Goal: Task Accomplishment & Management: Manage account settings

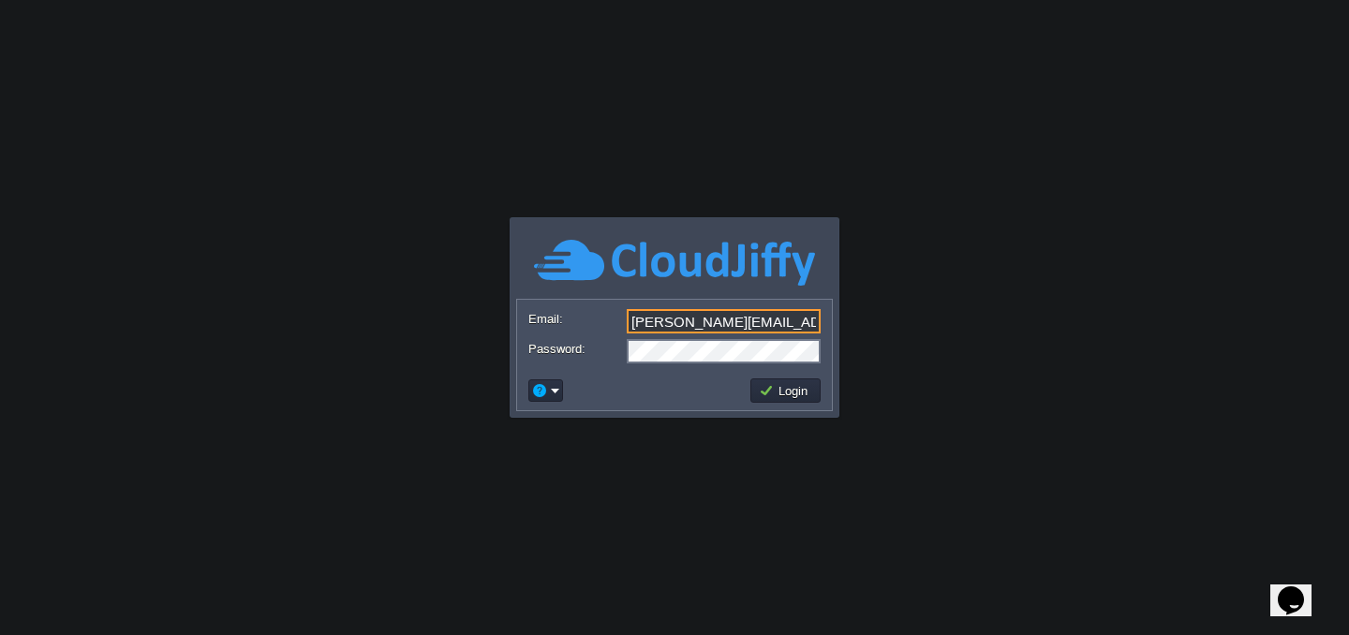
drag, startPoint x: 799, startPoint y: 324, endPoint x: 635, endPoint y: 324, distance: 163.9
click at [635, 324] on input "[PERSON_NAME][EMAIL_ADDRESS][DOMAIN_NAME]" at bounding box center [724, 321] width 194 height 24
drag, startPoint x: 721, startPoint y: 321, endPoint x: 613, endPoint y: 322, distance: 107.7
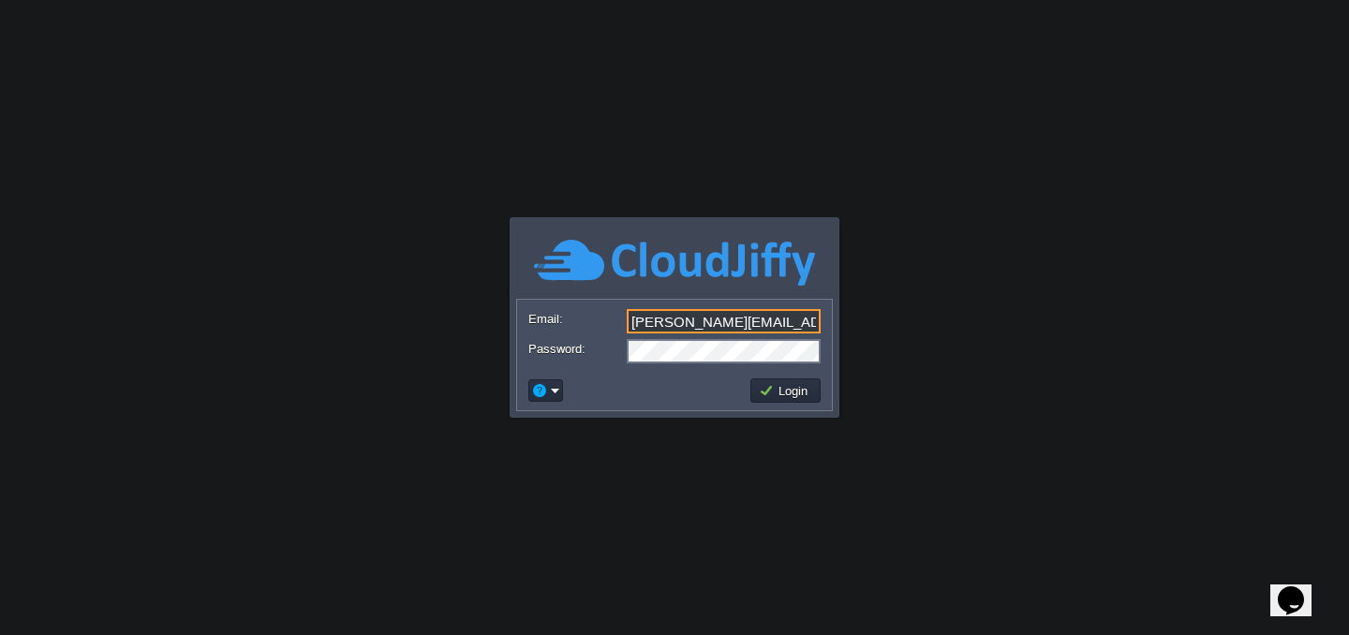
click at [613, 322] on div "Email: [PERSON_NAME][EMAIL_ADDRESS][DOMAIN_NAME]" at bounding box center [674, 322] width 292 height 26
type input "[PERSON_NAME][EMAIL_ADDRESS][DOMAIN_NAME]"
click at [679, 497] on body "Application Platform v.8.10.2 Email: [PERSON_NAME][EMAIL_ADDRESS][DOMAIN_NAME] …" at bounding box center [674, 317] width 1349 height 635
click at [782, 393] on button "Login" at bounding box center [786, 390] width 54 height 17
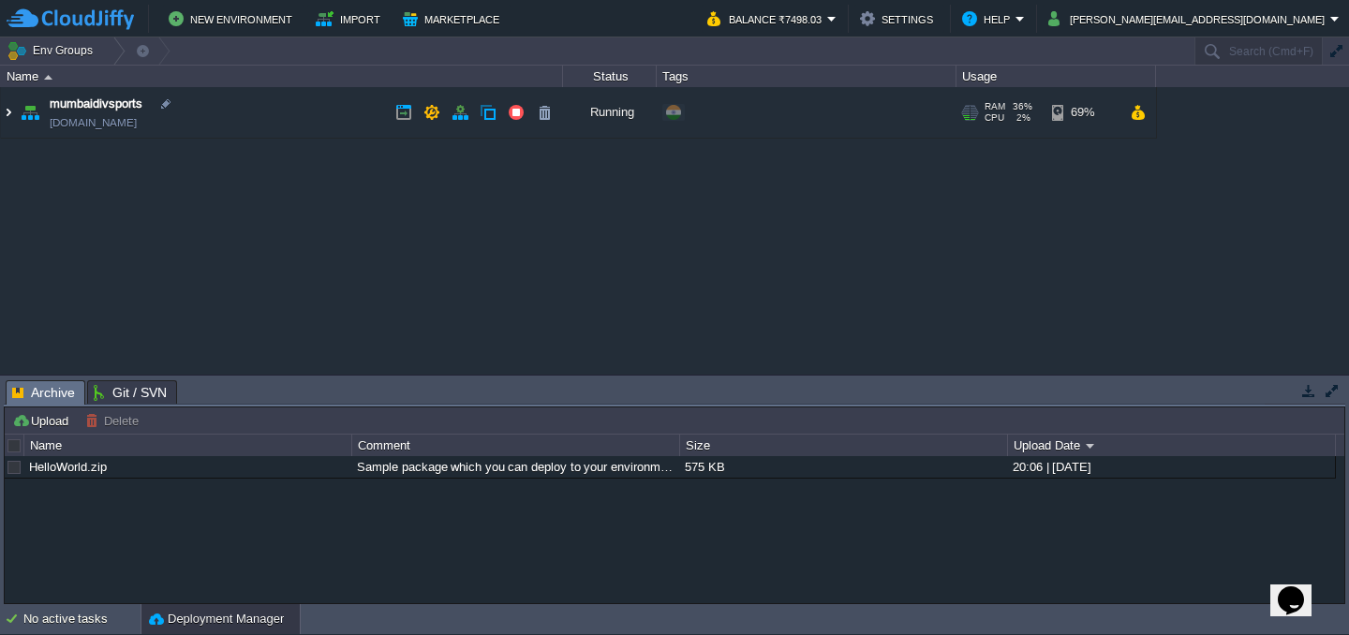
click at [6, 119] on img at bounding box center [8, 112] width 15 height 51
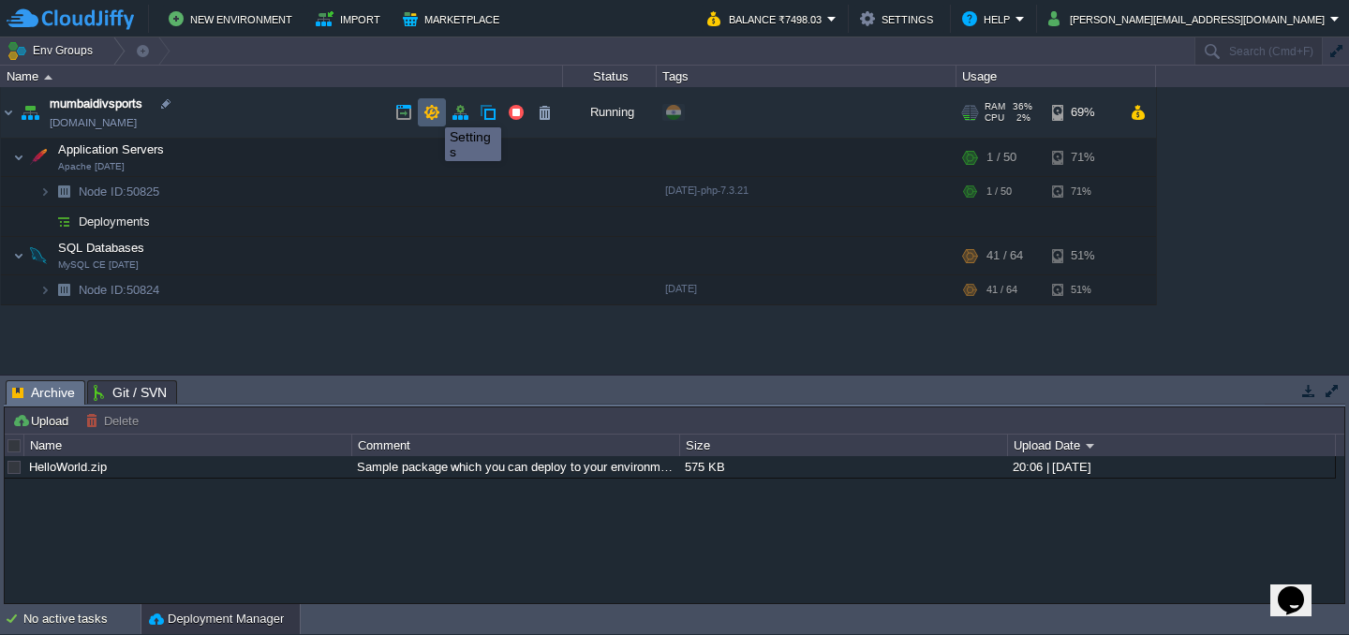
click at [431, 111] on button "button" at bounding box center [431, 112] width 17 height 17
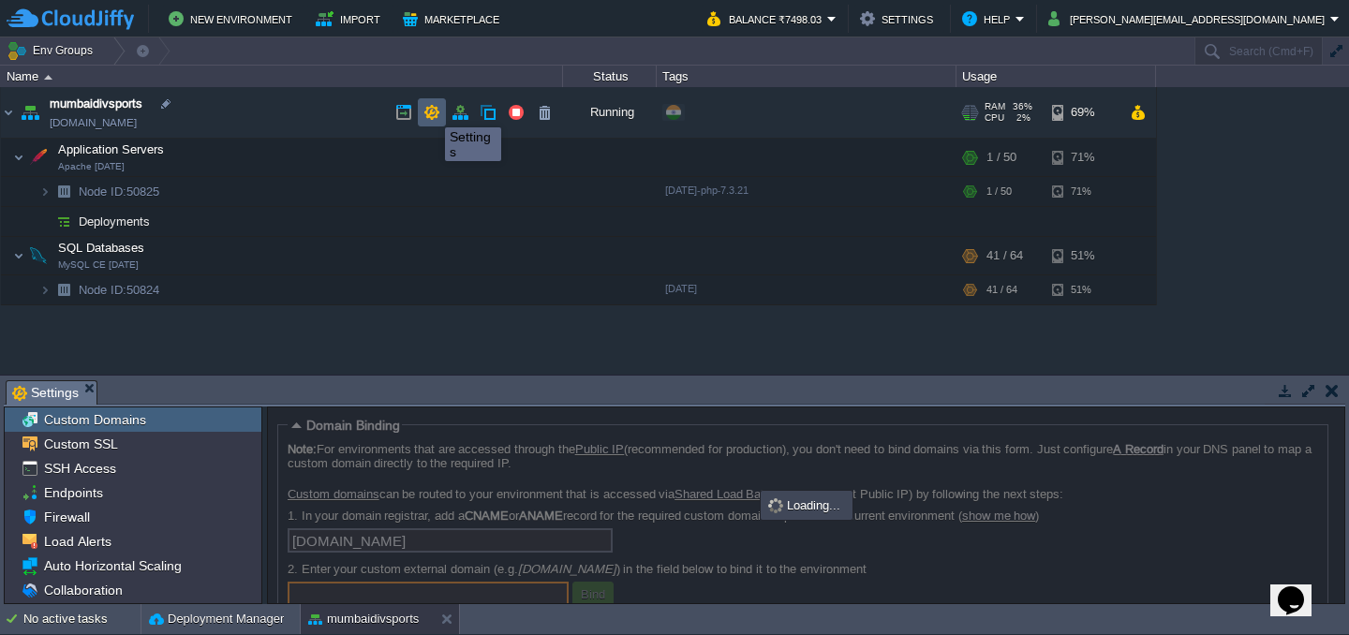
scroll to position [6, 0]
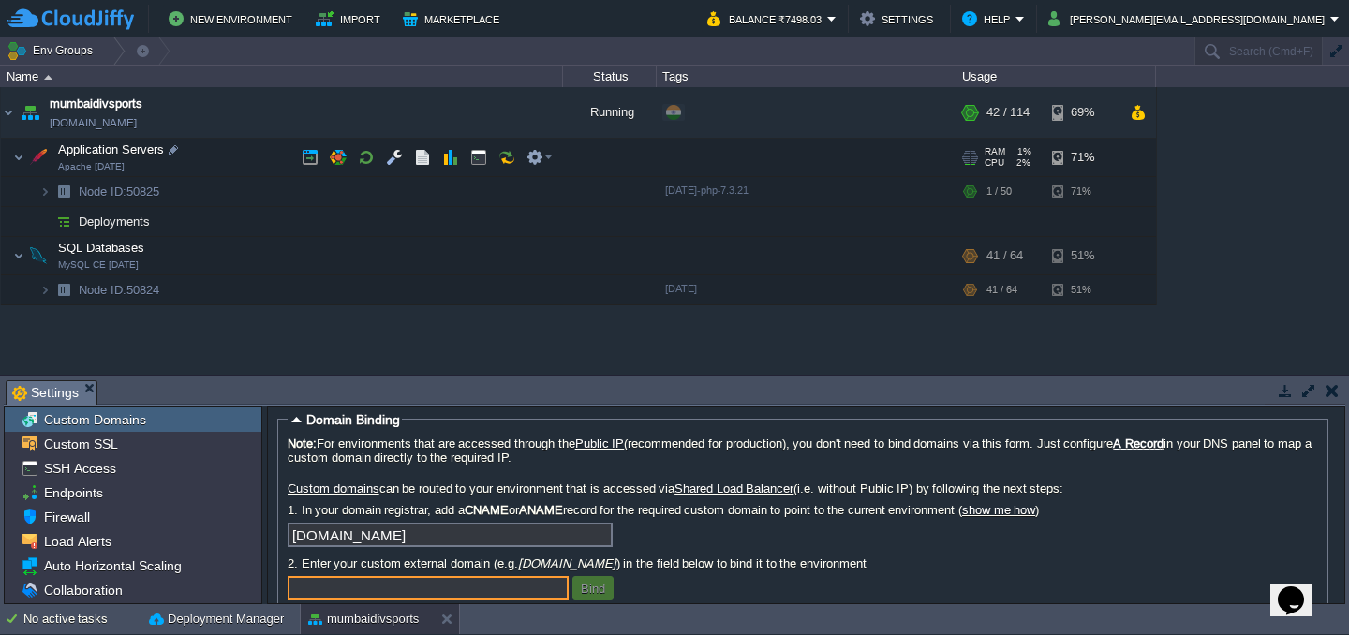
click at [143, 163] on td "Application Servers Apache [DATE]" at bounding box center [282, 158] width 562 height 38
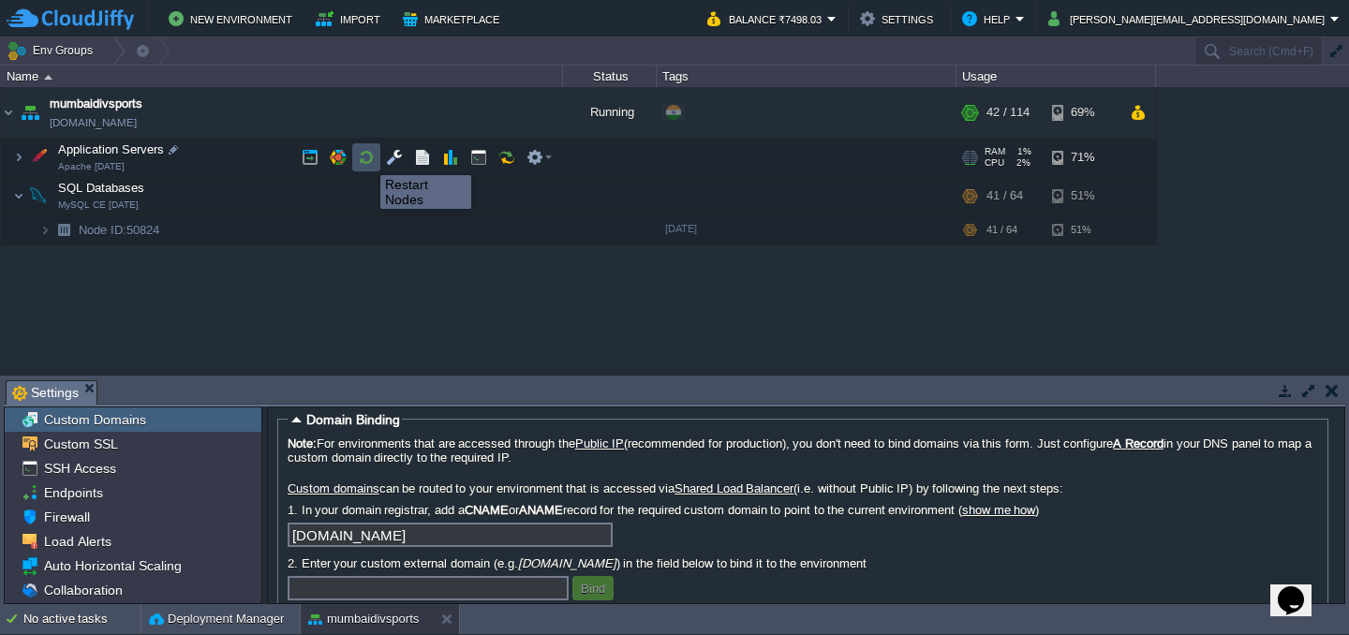
click at [366, 158] on button "button" at bounding box center [366, 157] width 17 height 17
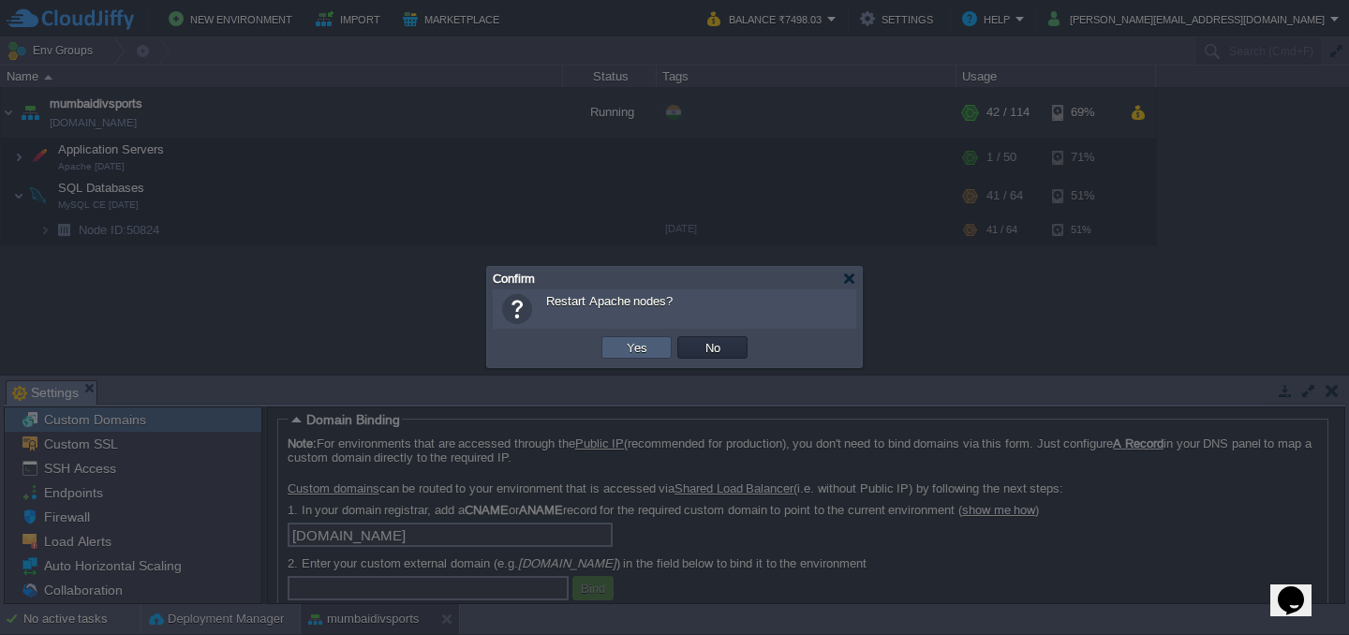
click at [645, 357] on td "Yes" at bounding box center [636, 347] width 70 height 22
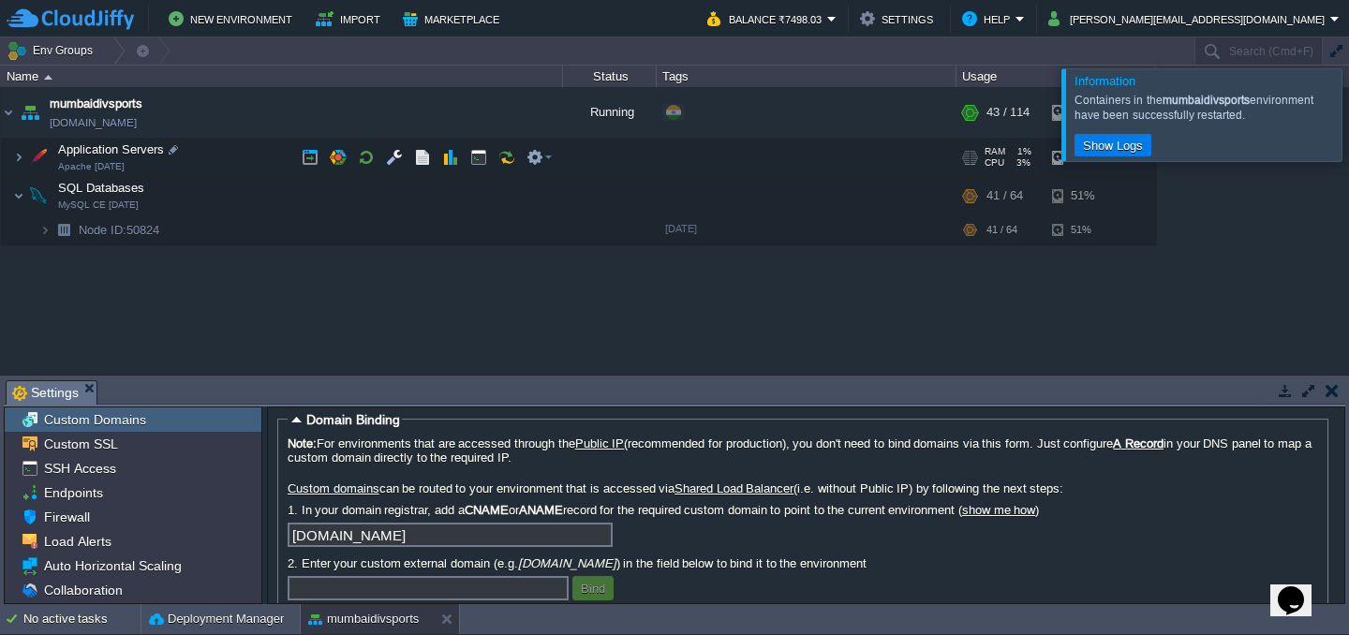
click at [25, 155] on img at bounding box center [38, 157] width 26 height 37
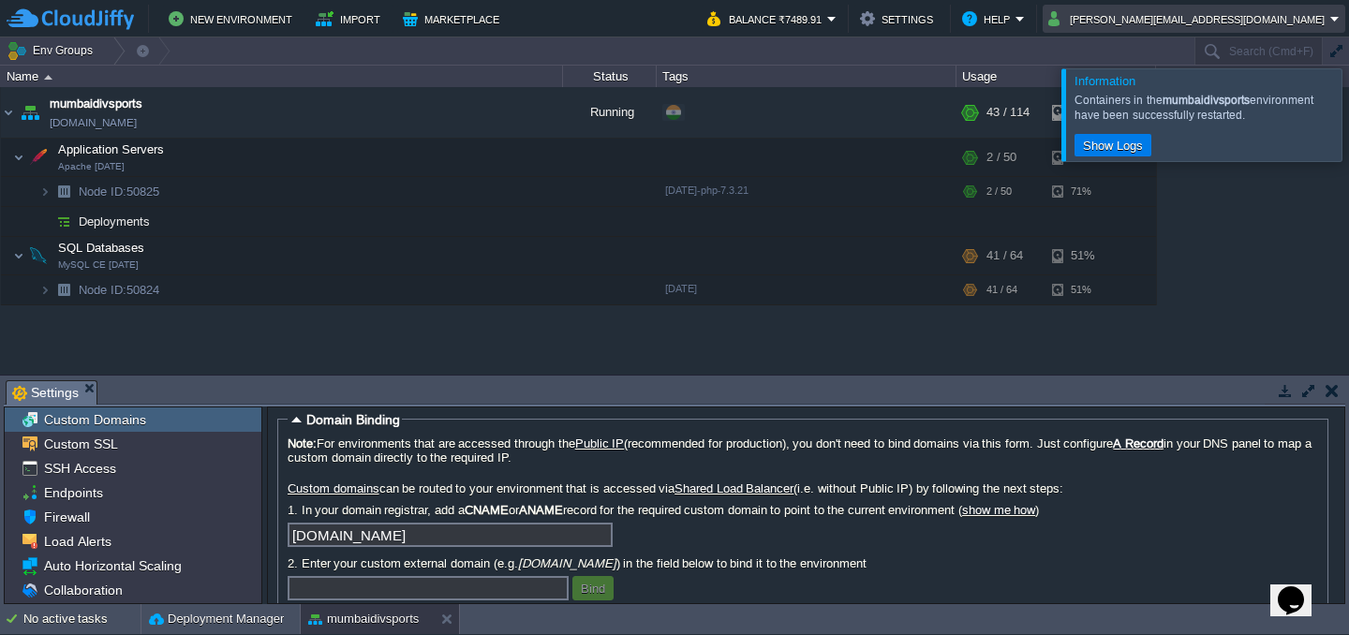
click at [1270, 14] on button "[PERSON_NAME][EMAIL_ADDRESS][DOMAIN_NAME]" at bounding box center [1189, 18] width 282 height 22
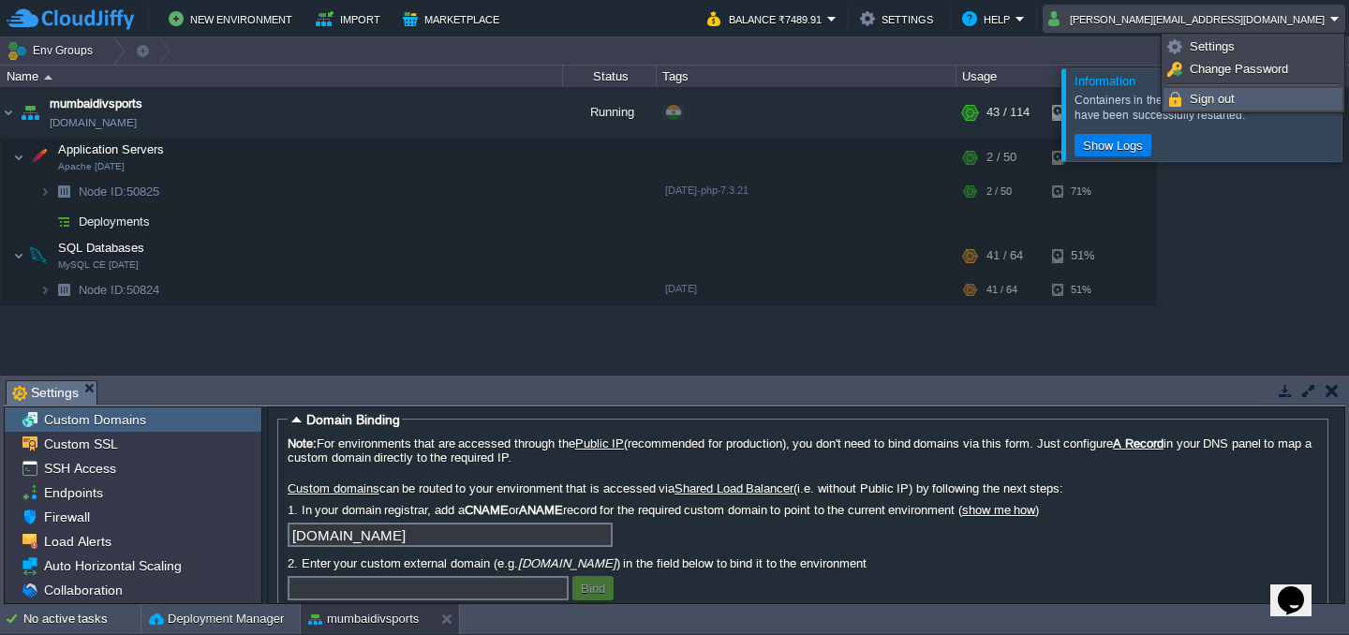
click at [1217, 96] on span "Sign out" at bounding box center [1211, 99] width 45 height 14
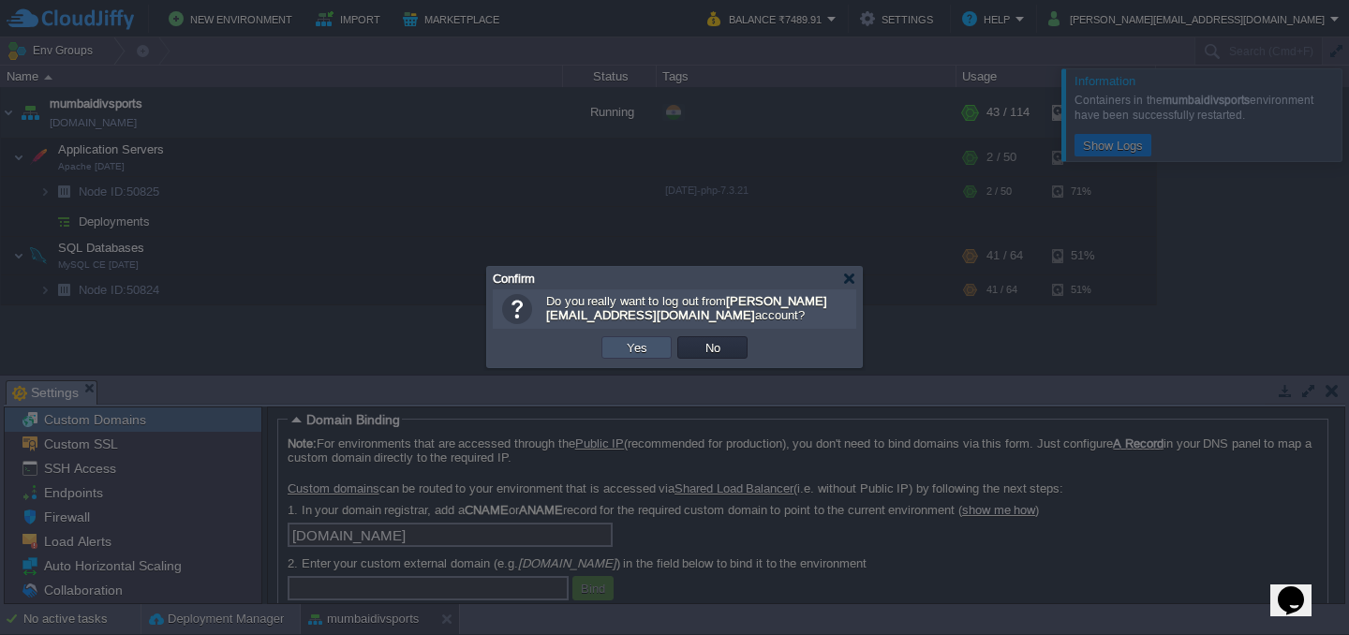
click at [642, 346] on button "Yes" at bounding box center [637, 347] width 32 height 17
